Goal: Complete application form

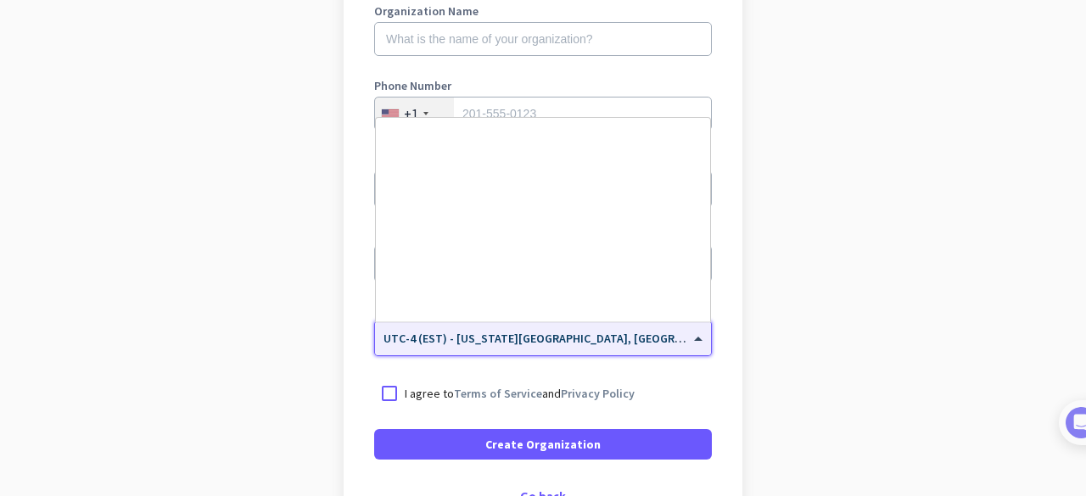
scroll to position [1960, 0]
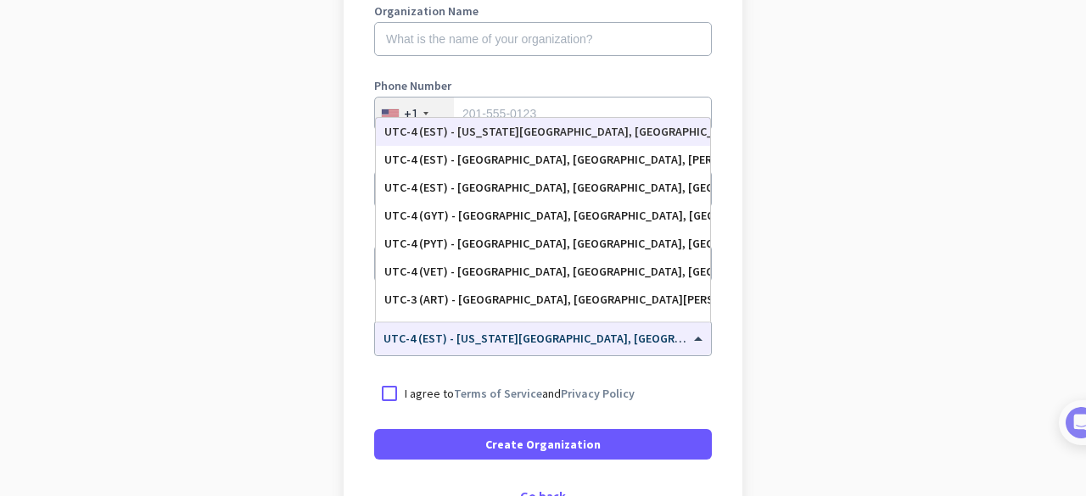
drag, startPoint x: 689, startPoint y: 339, endPoint x: 791, endPoint y: 372, distance: 107.0
click at [791, 372] on app-onboarding-organization "Create Organization Note: You can always change this later, or support multiple…" at bounding box center [543, 250] width 1086 height 735
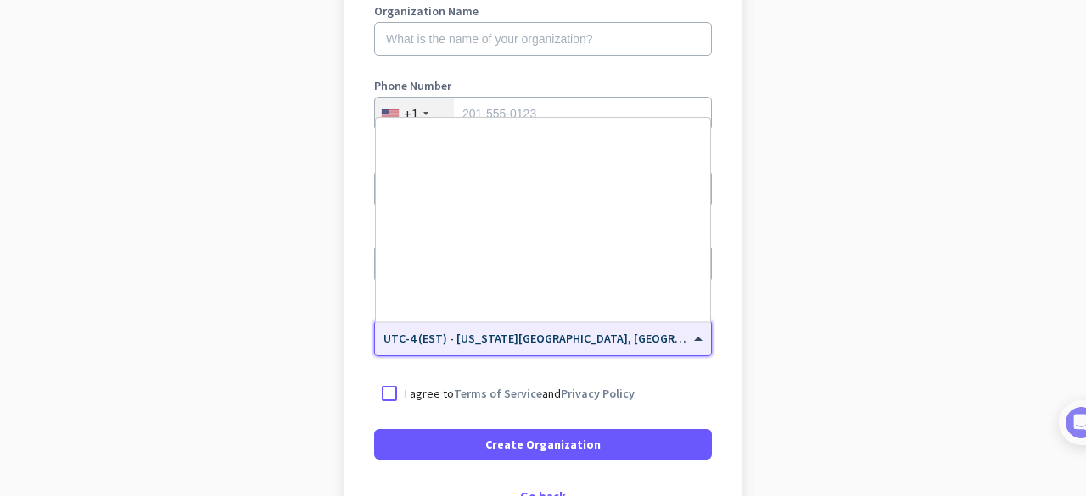
click at [691, 339] on span at bounding box center [700, 339] width 21 height 14
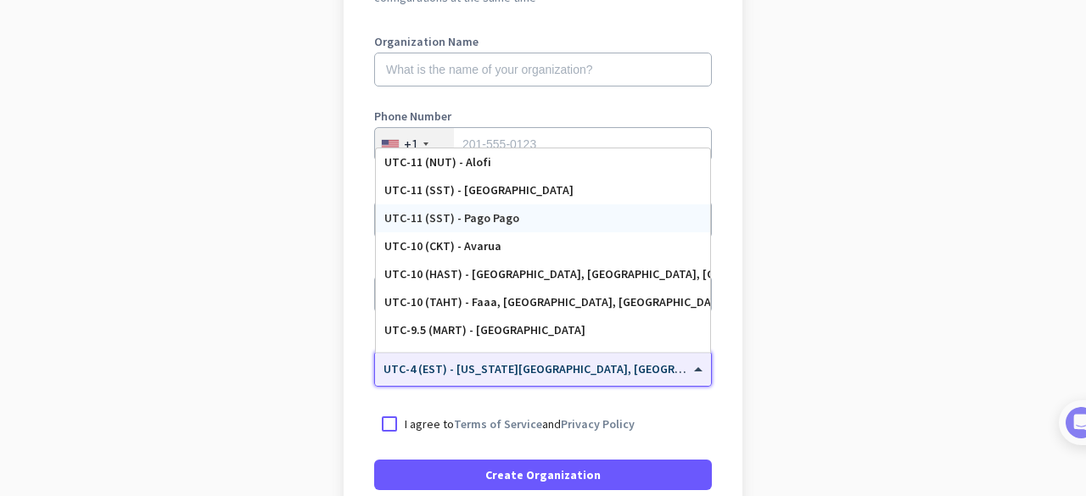
scroll to position [255, 0]
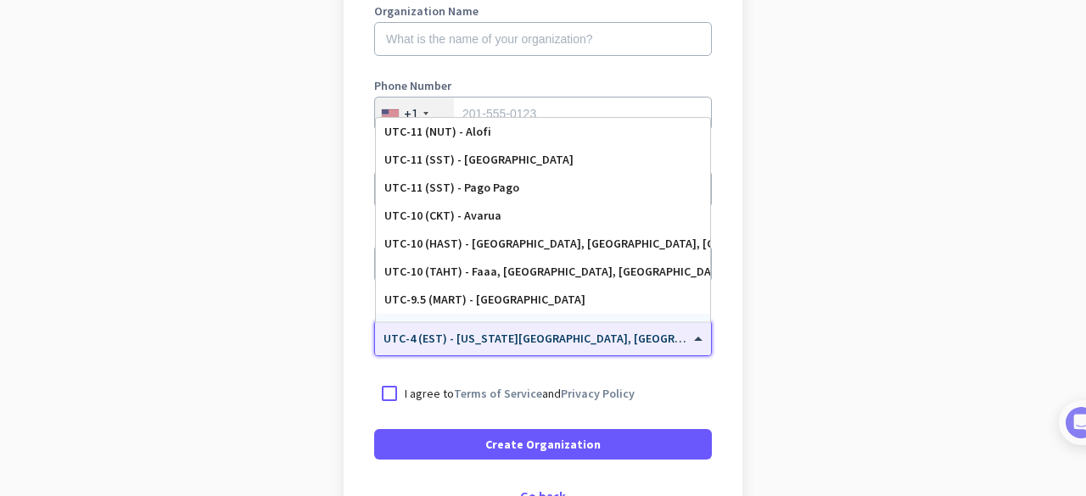
click at [584, 344] on span "UTC-4 (EST) - [US_STATE][GEOGRAPHIC_DATA], [GEOGRAPHIC_DATA], [GEOGRAPHIC_DATA]…" at bounding box center [678, 338] width 590 height 15
click at [385, 393] on div at bounding box center [389, 393] width 31 height 31
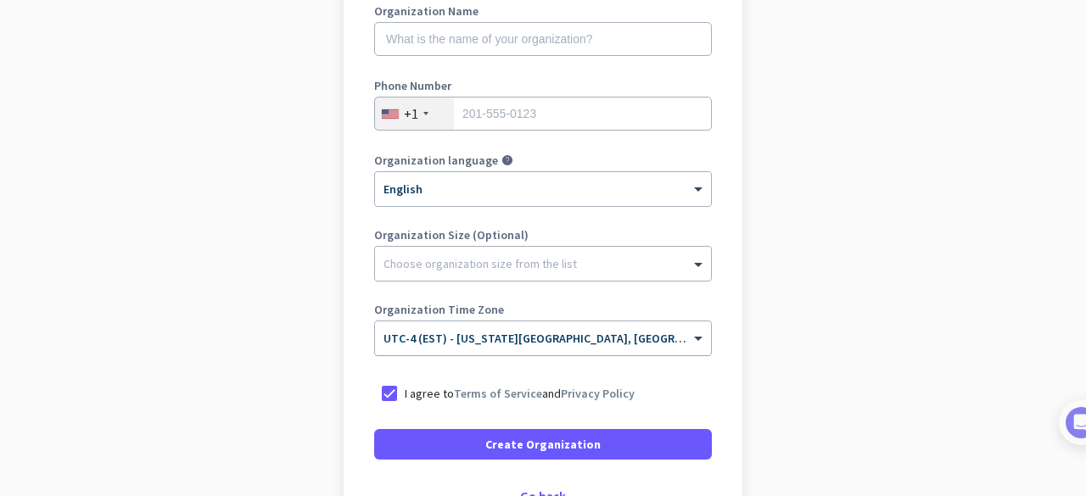
click at [645, 340] on span "UTC-4 (EST) - [US_STATE][GEOGRAPHIC_DATA], [GEOGRAPHIC_DATA], [GEOGRAPHIC_DATA]…" at bounding box center [678, 338] width 590 height 15
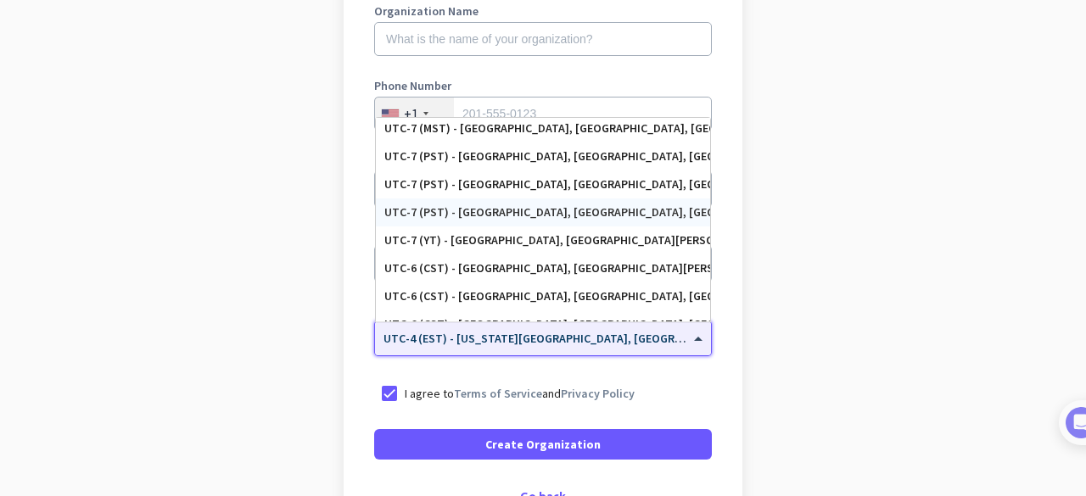
scroll to position [0, 0]
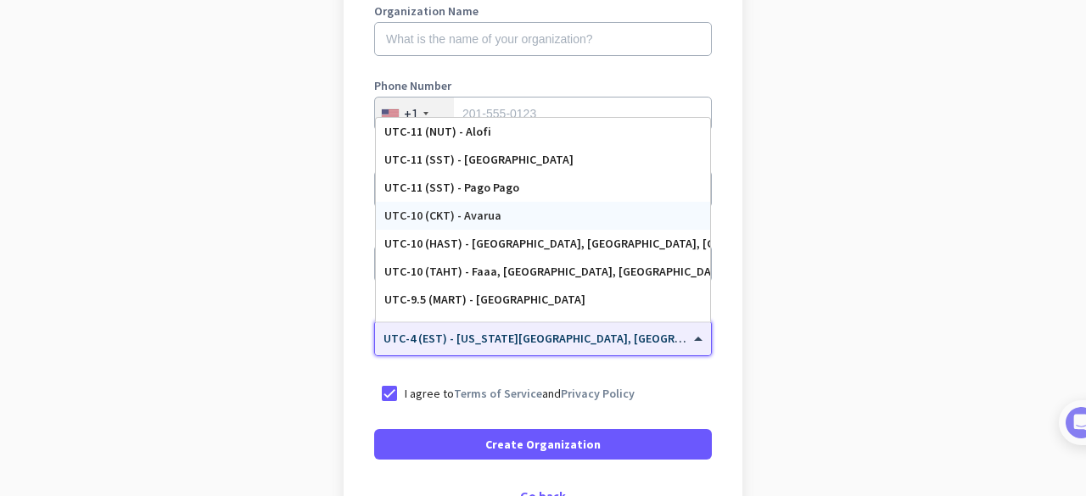
click at [851, 291] on app-onboarding-organization "Create Organization Note: You can always change this later, or support multiple…" at bounding box center [543, 250] width 1086 height 735
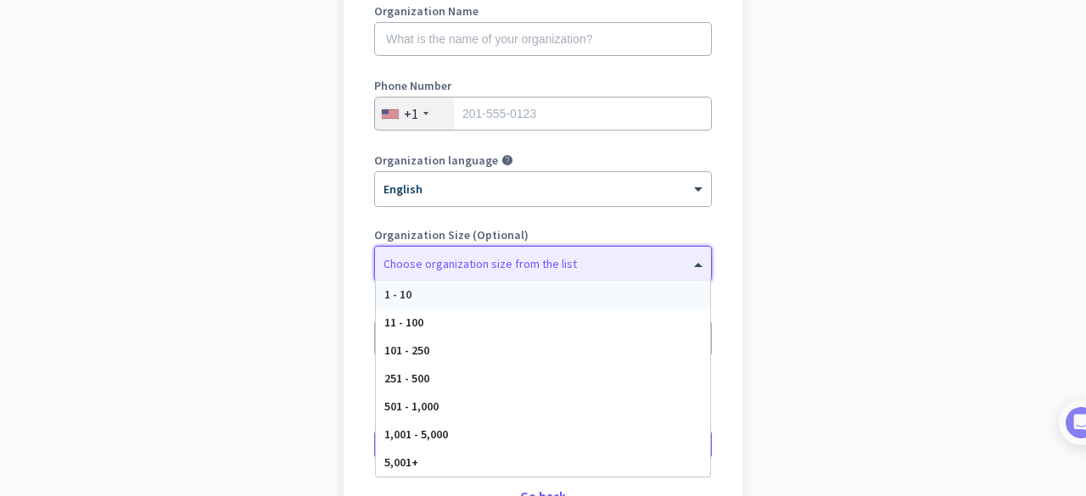
click at [675, 265] on div at bounding box center [543, 259] width 336 height 17
click at [963, 306] on app-onboarding-organization "Create Organization Note: You can always change this later, or support multiple…" at bounding box center [543, 250] width 1086 height 735
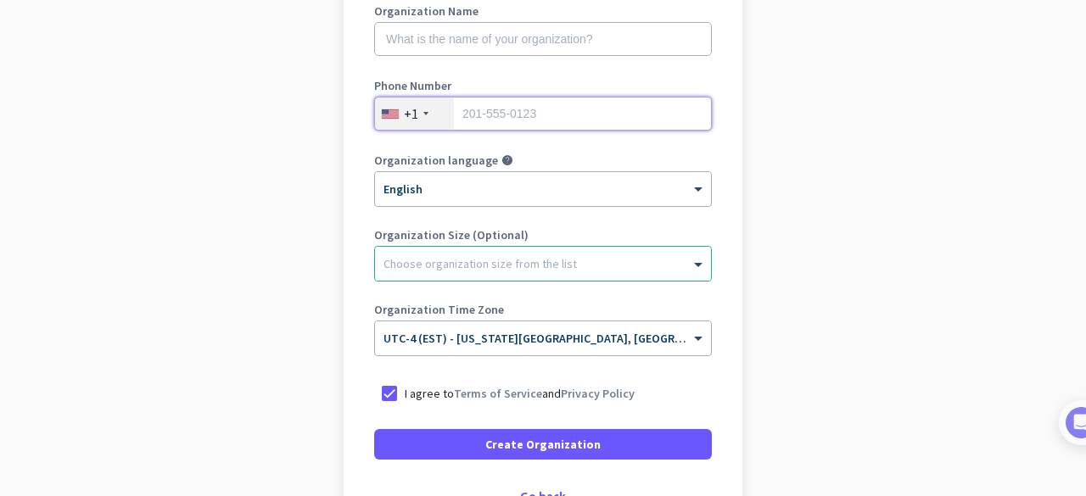
click at [478, 120] on input "tel" at bounding box center [543, 114] width 338 height 34
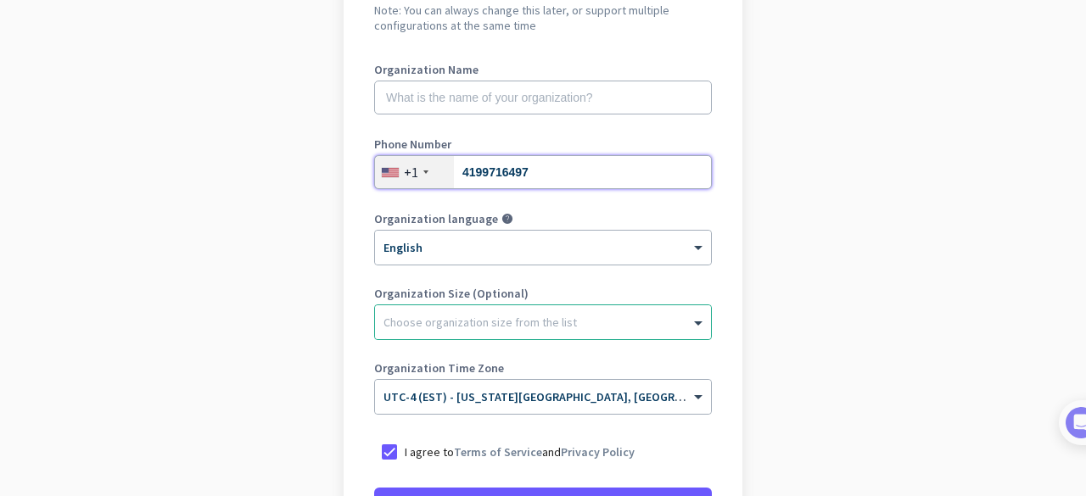
scroll to position [170, 0]
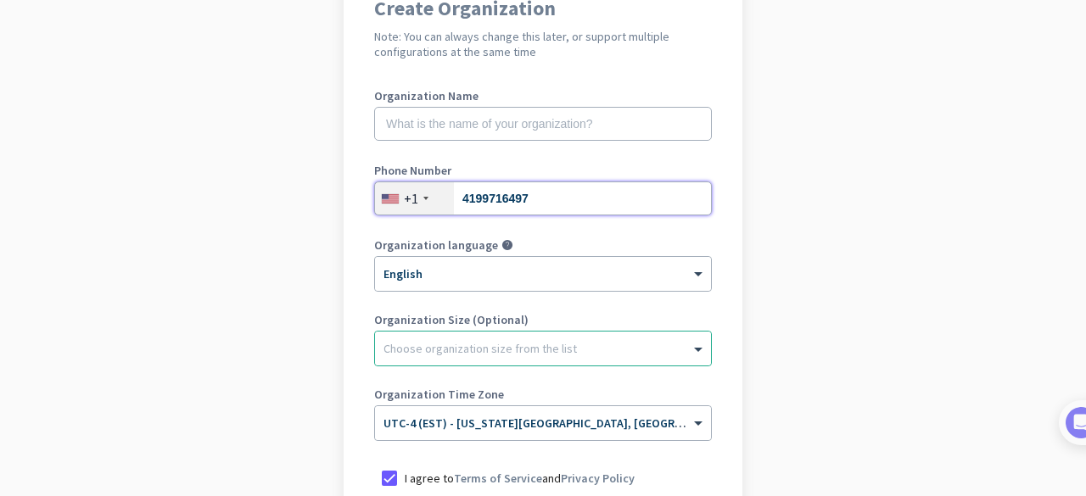
type input "4199716497"
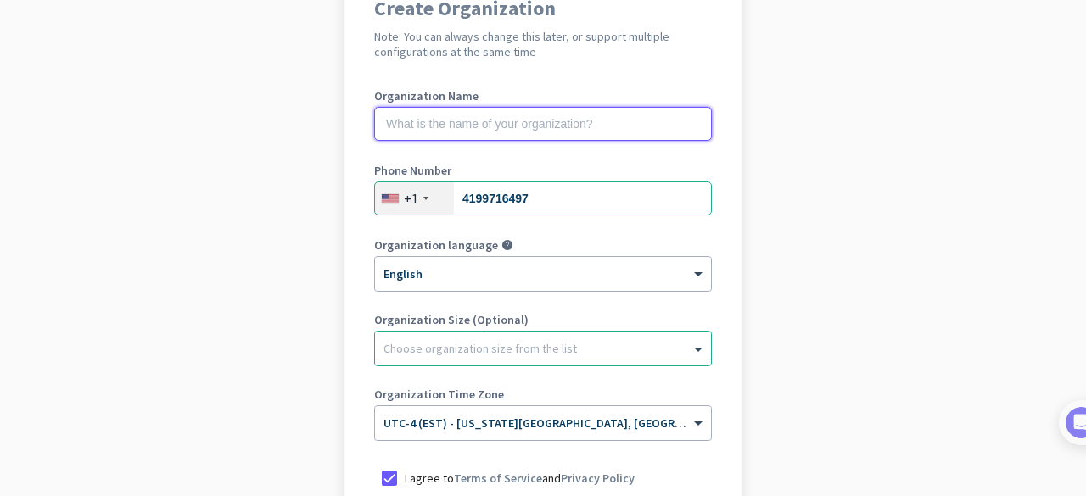
click at [404, 126] on input "text" at bounding box center [543, 124] width 338 height 34
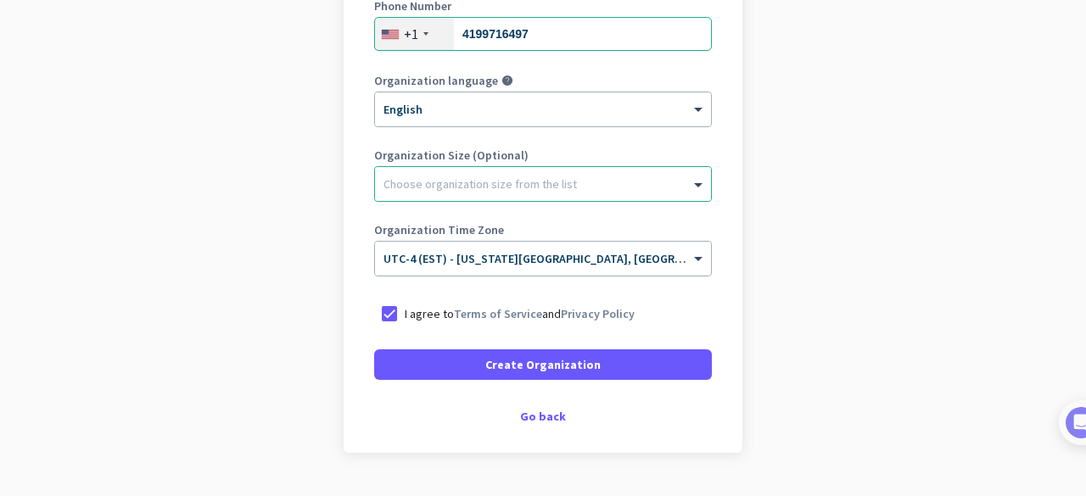
scroll to position [375, 0]
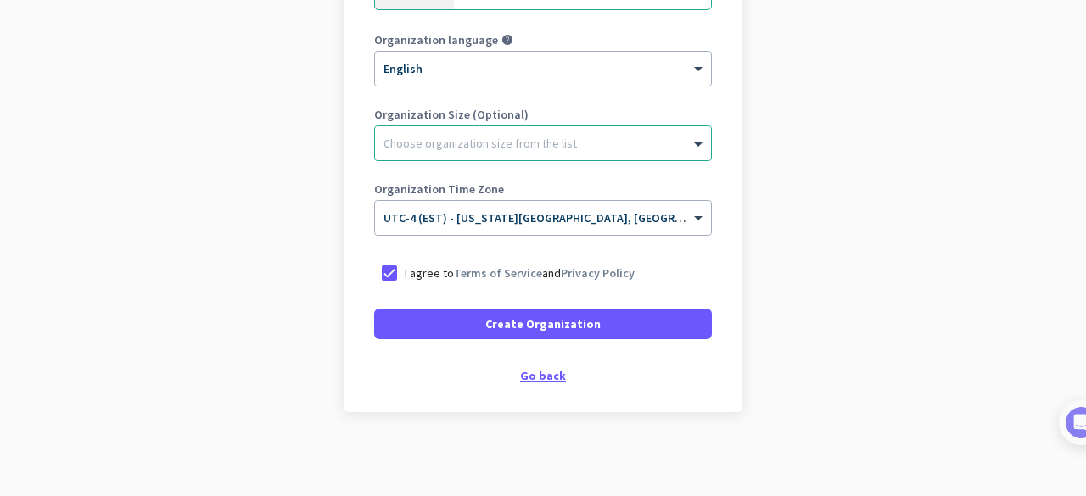
type input "[PERSON_NAME]"
click at [534, 374] on div "Go back" at bounding box center [543, 376] width 338 height 12
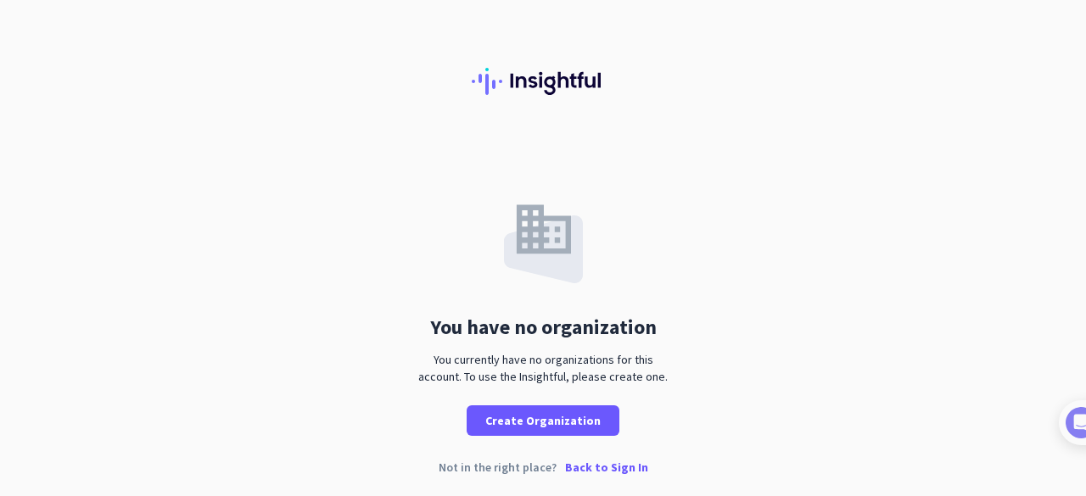
scroll to position [4, 0]
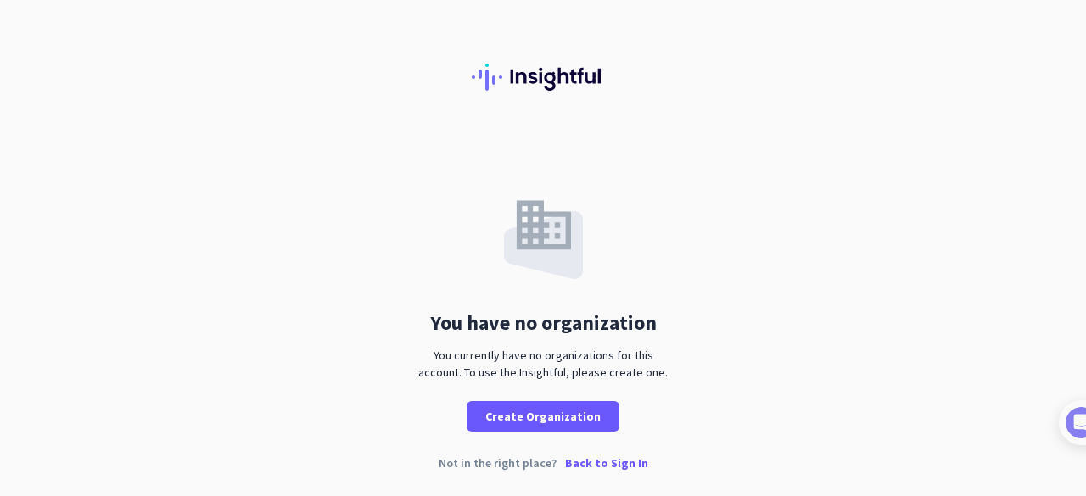
click at [589, 465] on p "Back to Sign In" at bounding box center [606, 463] width 83 height 12
